Goal: Use online tool/utility: Utilize a website feature to perform a specific function

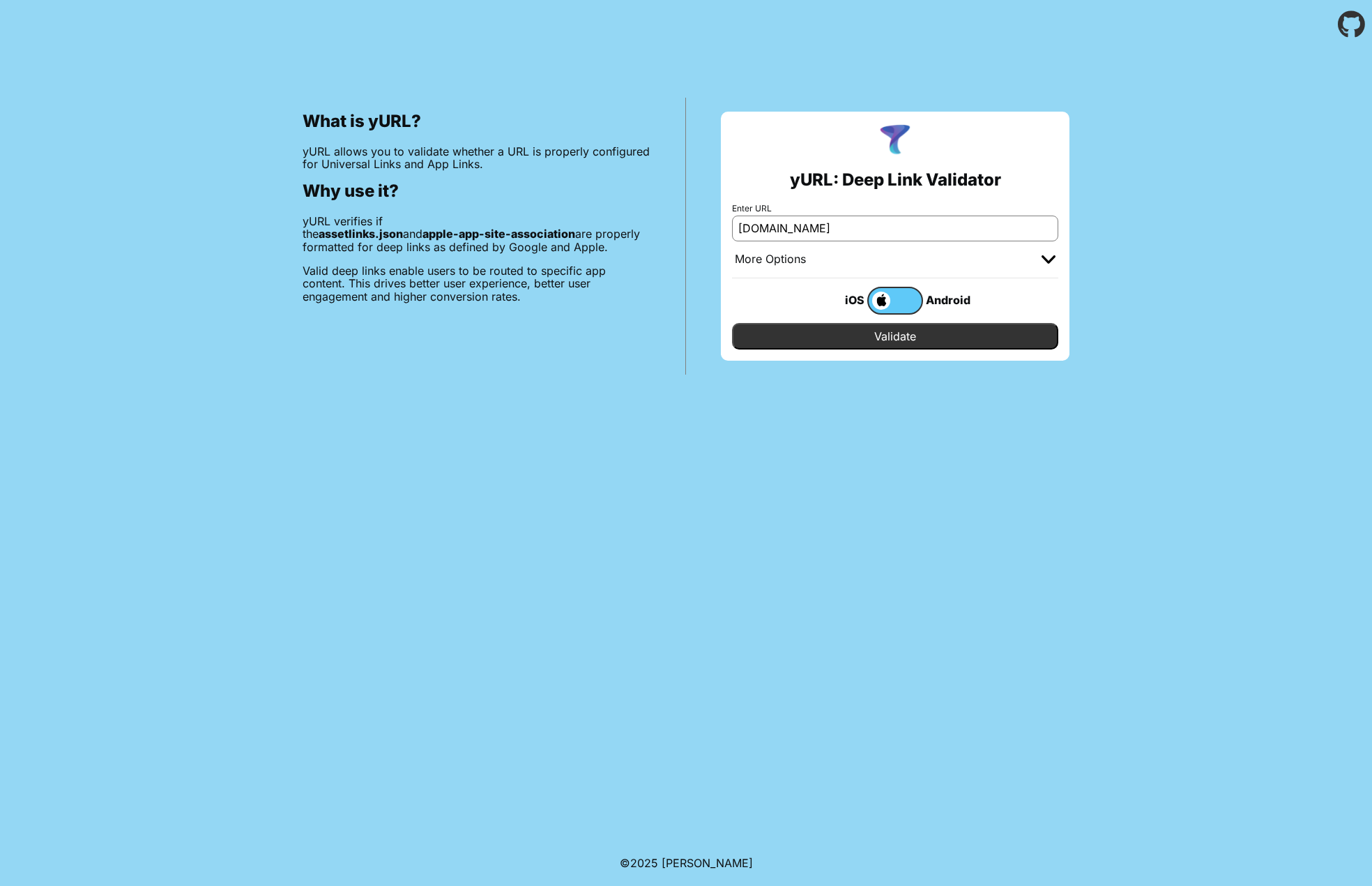
type input "[DOMAIN_NAME]"
click at [901, 295] on label at bounding box center [895, 301] width 56 height 28
click at [0, 0] on input "checkbox" at bounding box center [0, 0] width 0 height 0
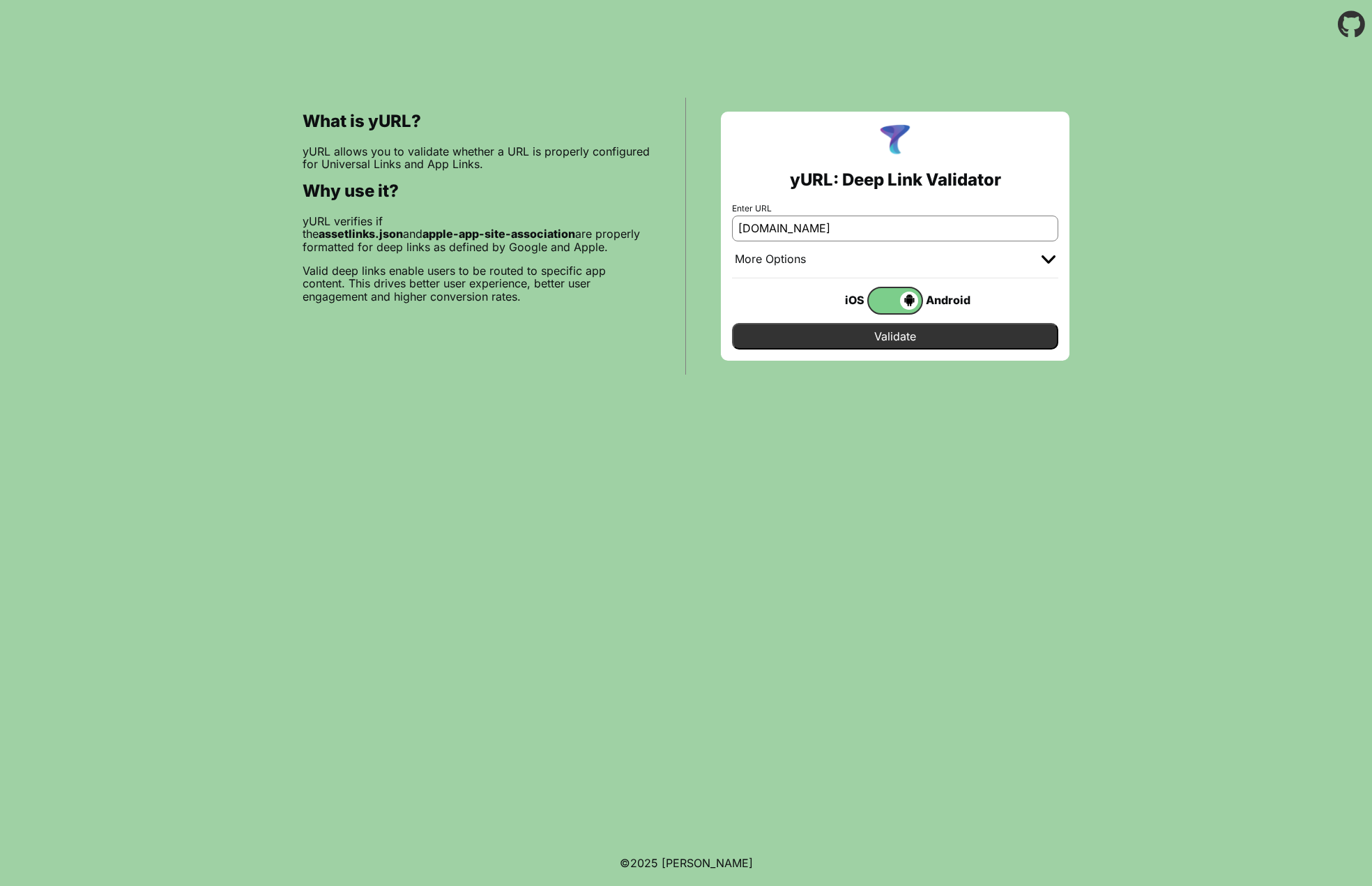
click at [924, 335] on input "Validate" at bounding box center [895, 336] width 326 height 26
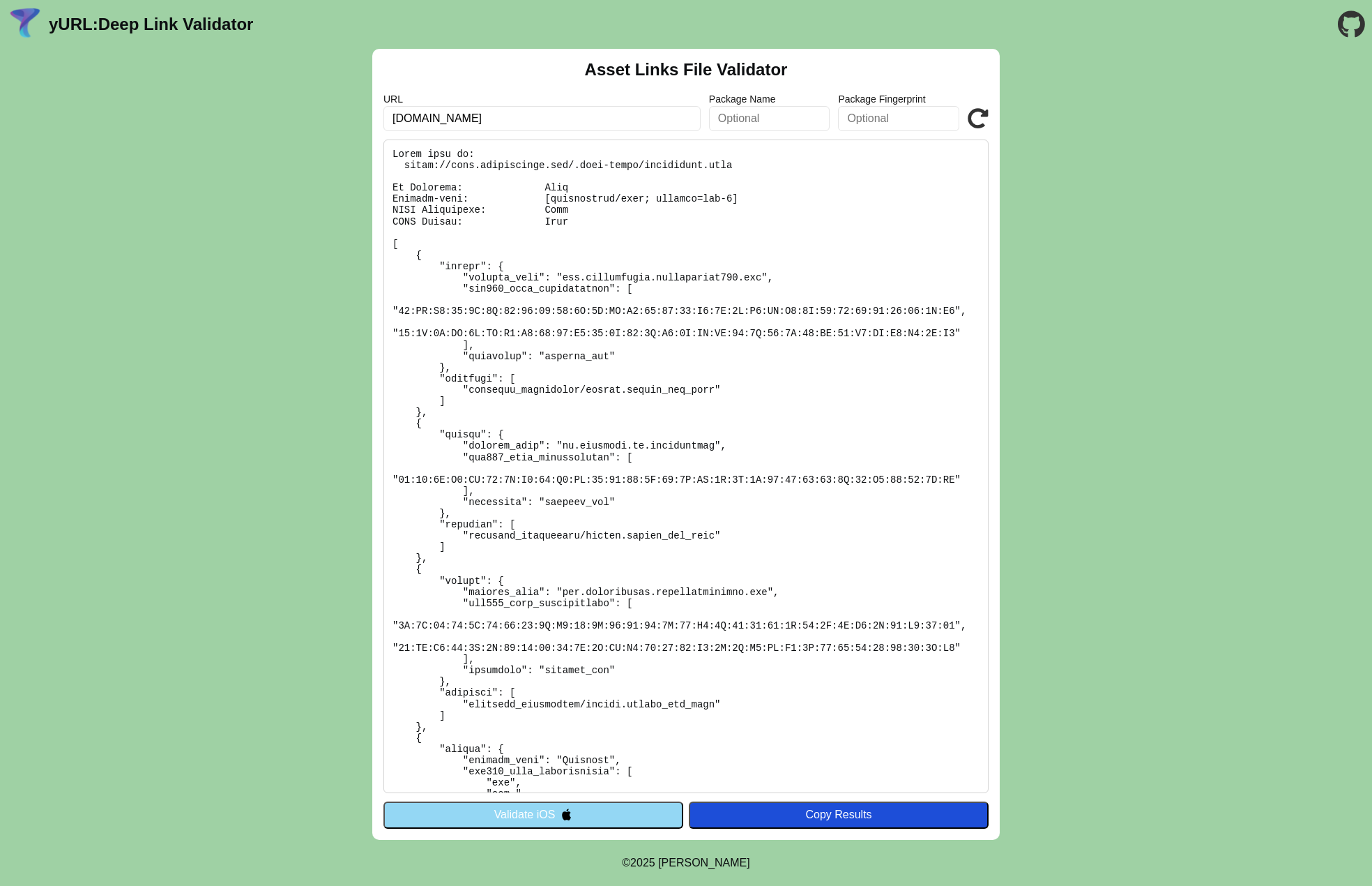
click at [557, 187] on pre at bounding box center [686, 466] width 605 height 654
drag, startPoint x: 380, startPoint y: 188, endPoint x: 371, endPoint y: 180, distance: 12.0
click at [371, 180] on div "Asset Links File Validator URL test.seeclickfix.com Package Name Package Finger…" at bounding box center [686, 445] width 1372 height 791
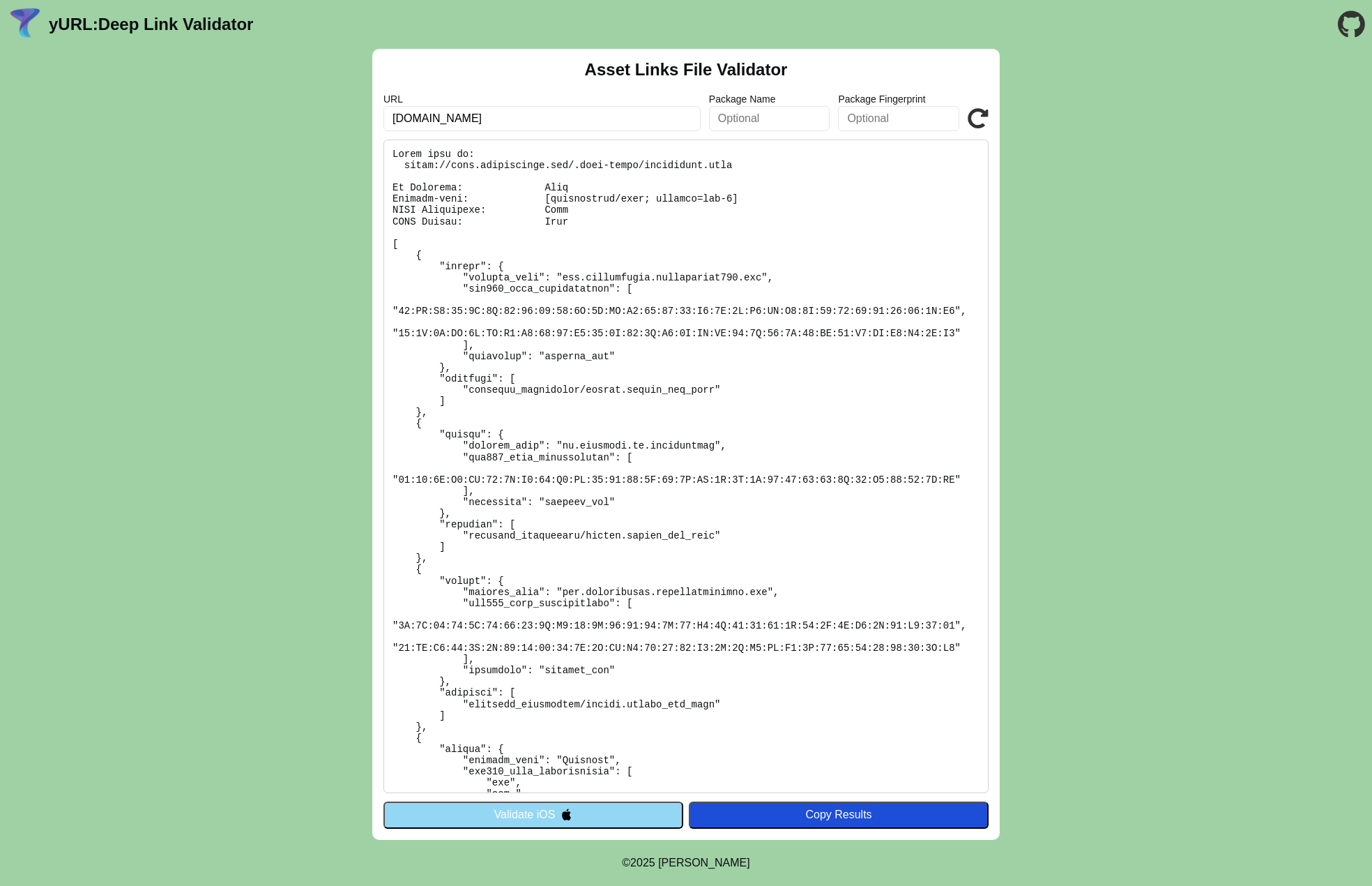
click at [756, 325] on pre at bounding box center [686, 466] width 605 height 654
drag, startPoint x: 563, startPoint y: 278, endPoint x: 764, endPoint y: 279, distance: 201.0
click at [764, 279] on pre at bounding box center [686, 466] width 605 height 654
copy pre "[DOMAIN_NAME]"
click at [762, 113] on input "text" at bounding box center [770, 118] width 121 height 25
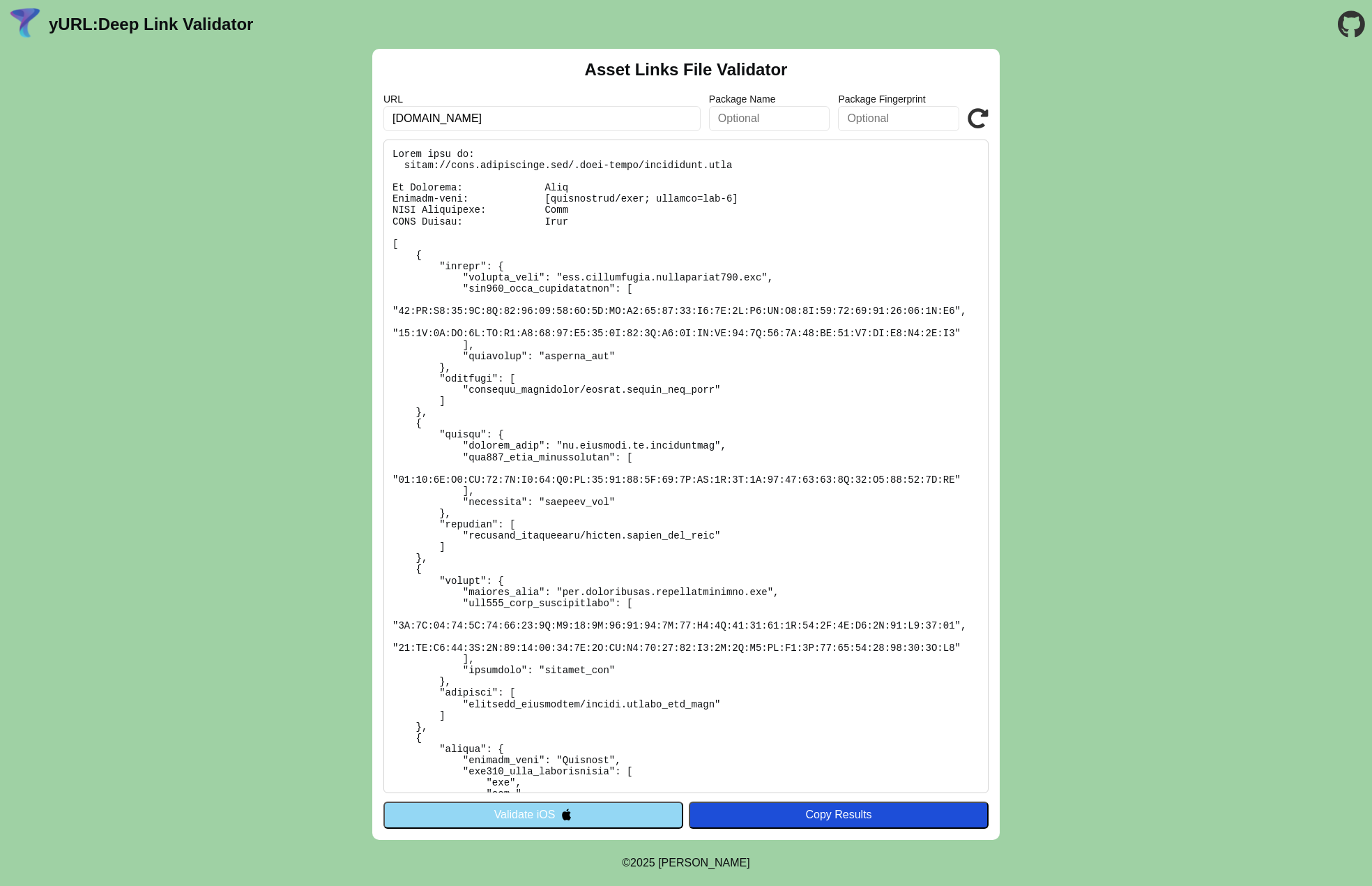
paste input "[DOMAIN_NAME]"
type input "[DOMAIN_NAME]"
click at [956, 120] on input "text" at bounding box center [899, 118] width 121 height 25
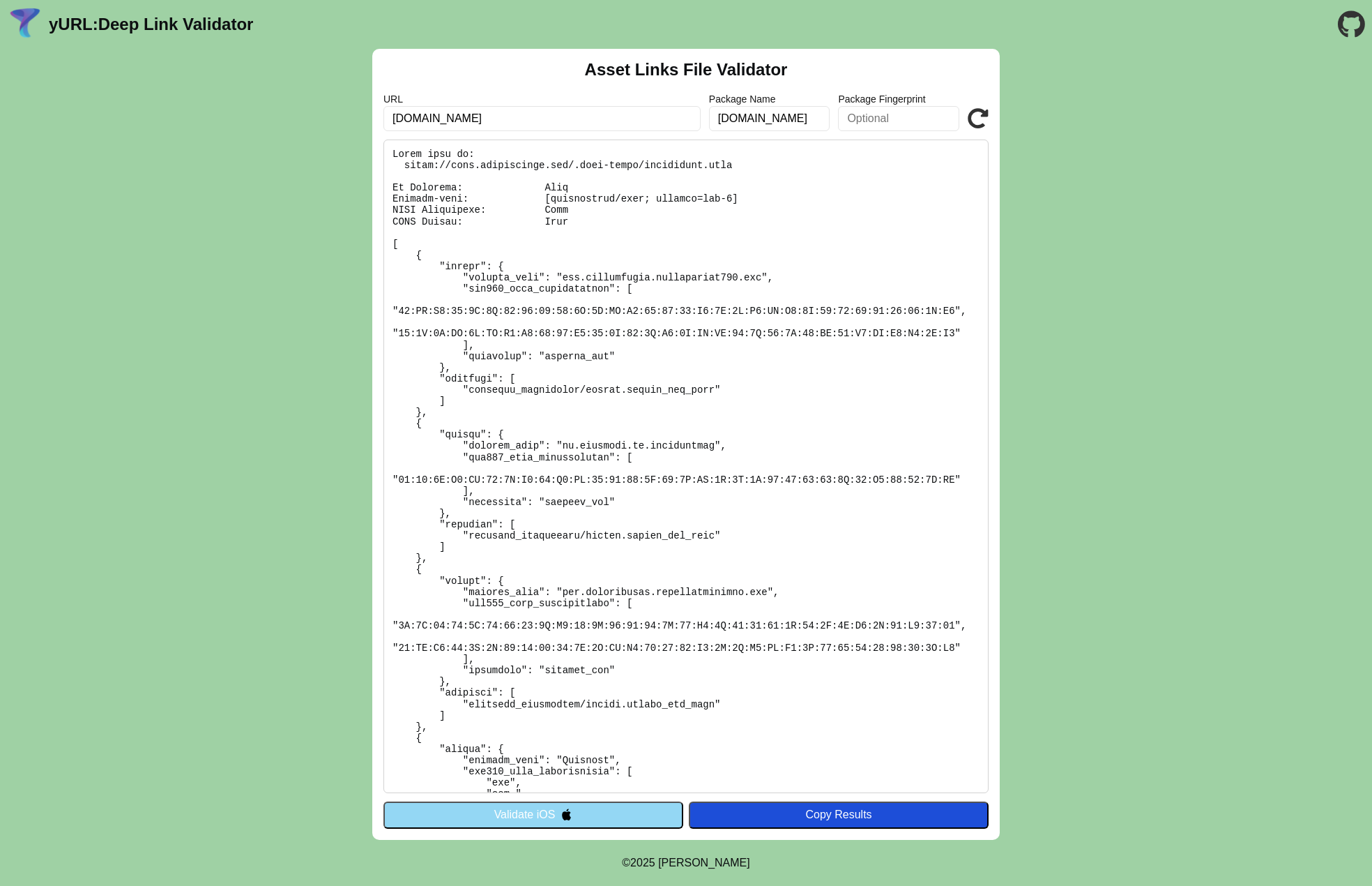
click at [974, 121] on icon at bounding box center [978, 118] width 21 height 21
click at [978, 121] on icon at bounding box center [978, 118] width 21 height 21
click at [780, 122] on input "[DOMAIN_NAME]" at bounding box center [770, 118] width 121 height 25
click at [607, 119] on input "[DOMAIN_NAME]" at bounding box center [542, 118] width 317 height 25
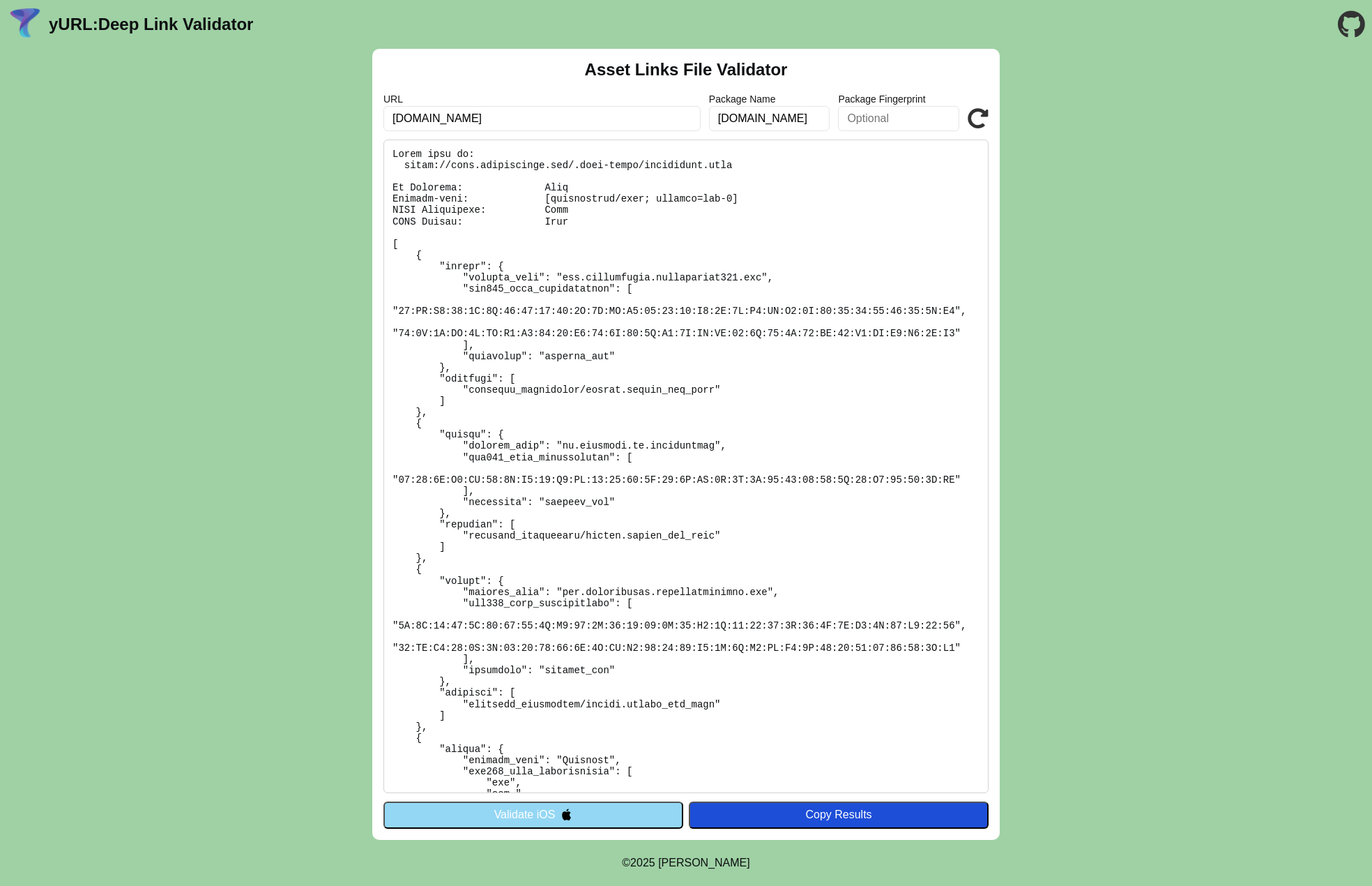
scroll to position [0, 0]
click at [607, 119] on input "[DOMAIN_NAME]" at bounding box center [542, 118] width 317 height 25
click at [977, 120] on icon at bounding box center [978, 118] width 21 height 21
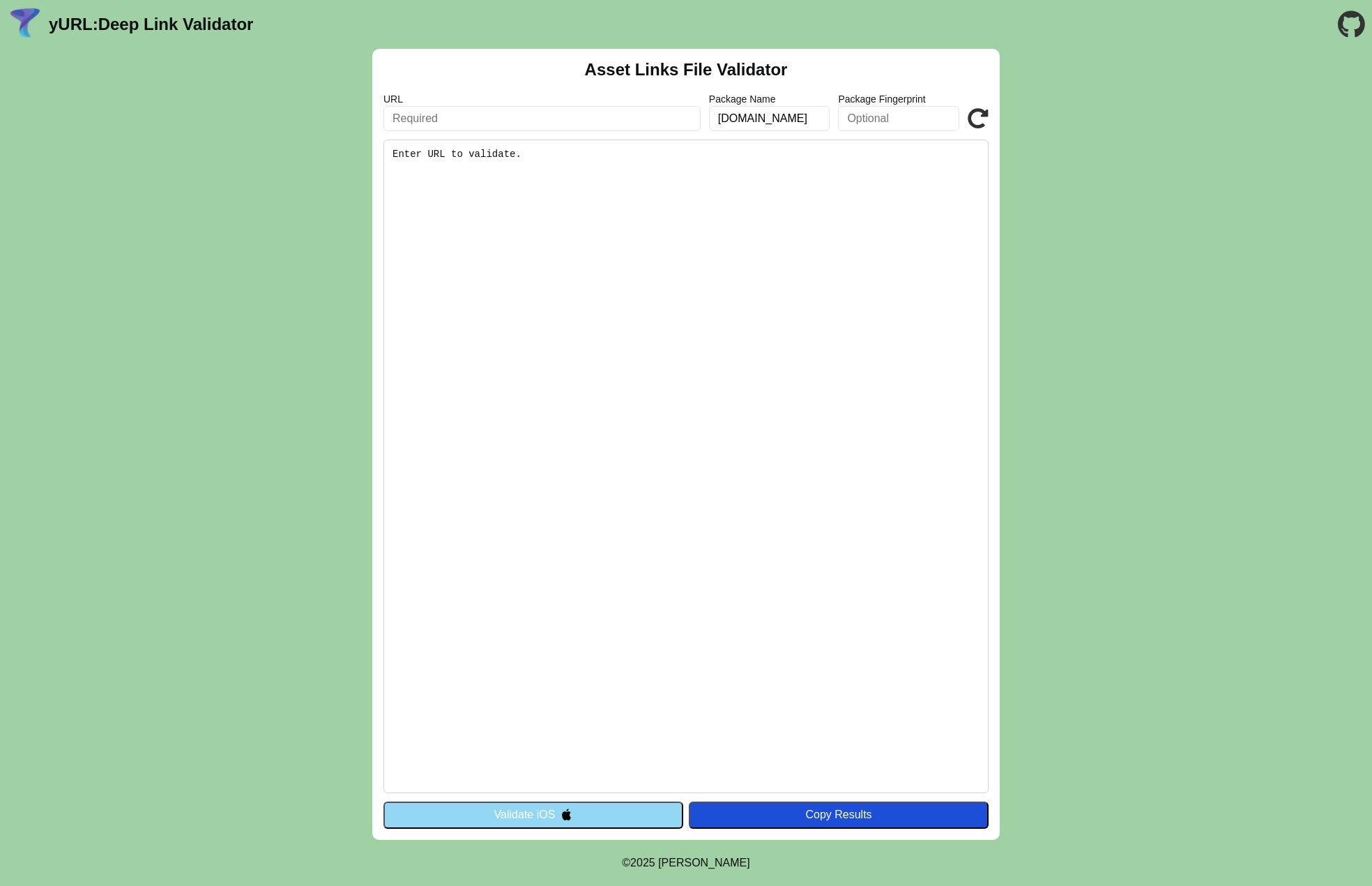
click at [598, 117] on input "text" at bounding box center [542, 118] width 317 height 25
paste input "[DOMAIN_NAME]"
type input "[DOMAIN_NAME]"
click at [816, 818] on div "Copy Results" at bounding box center [839, 814] width 286 height 12
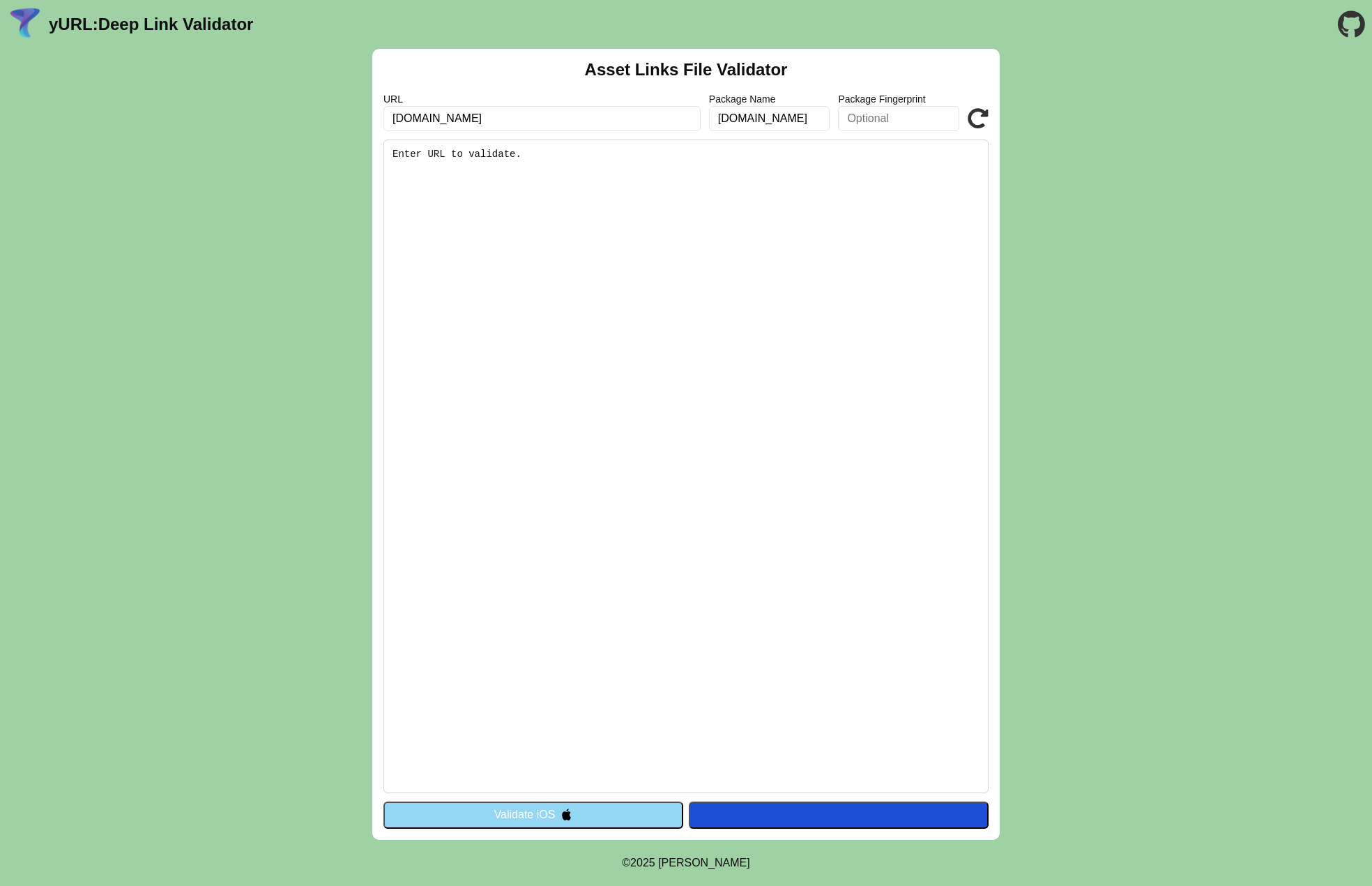
click at [816, 818] on button at bounding box center [839, 814] width 300 height 26
click at [981, 120] on icon at bounding box center [978, 118] width 21 height 21
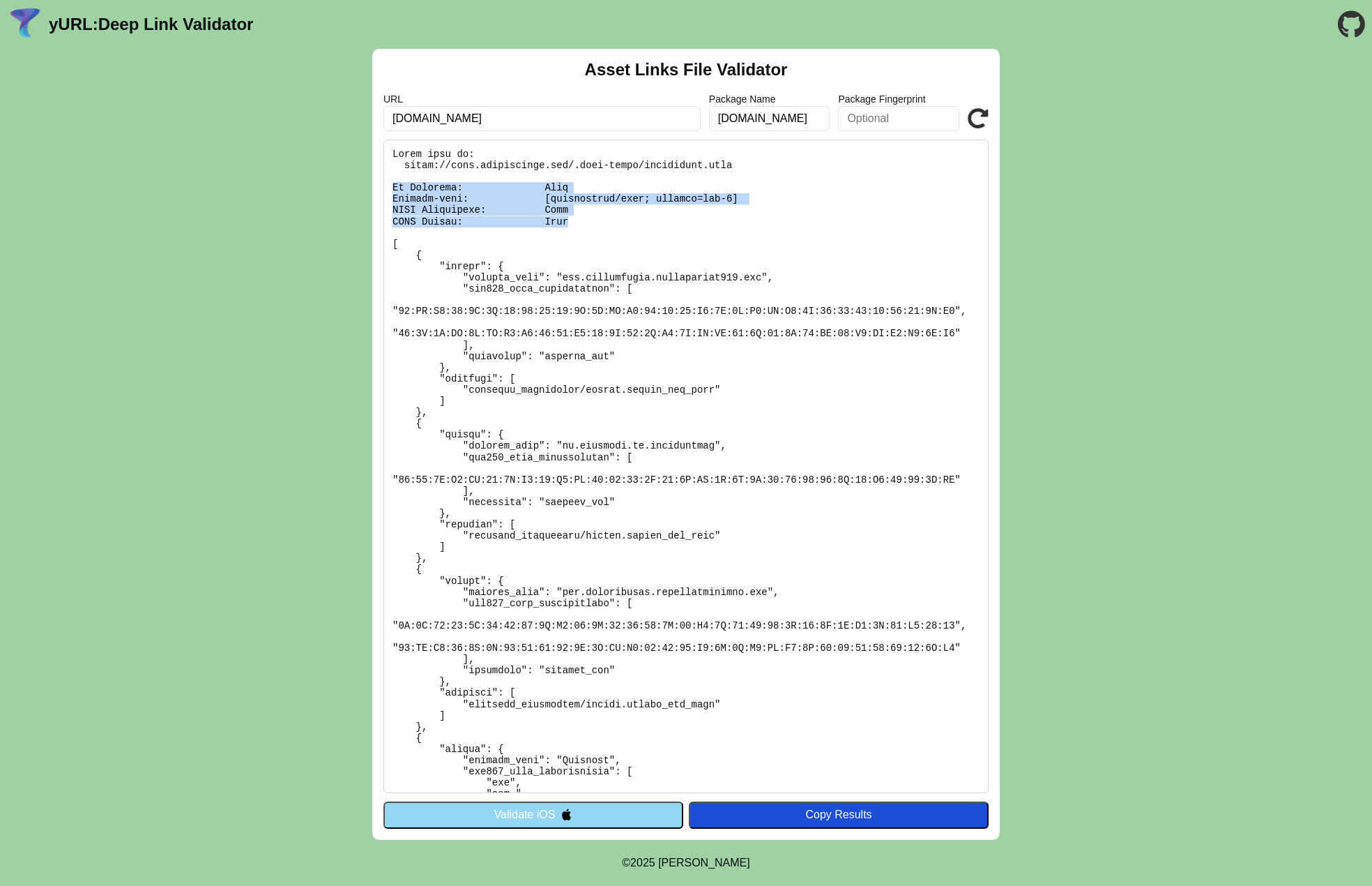
drag, startPoint x: 580, startPoint y: 222, endPoint x: 357, endPoint y: 187, distance: 225.7
click at [357, 187] on div "Asset Links File Validator URL [DOMAIN_NAME] Package Name [DOMAIN_NAME] Package…" at bounding box center [686, 445] width 1372 height 791
click at [544, 118] on input "[DOMAIN_NAME]" at bounding box center [542, 118] width 317 height 25
